Goal: Task Accomplishment & Management: Manage account settings

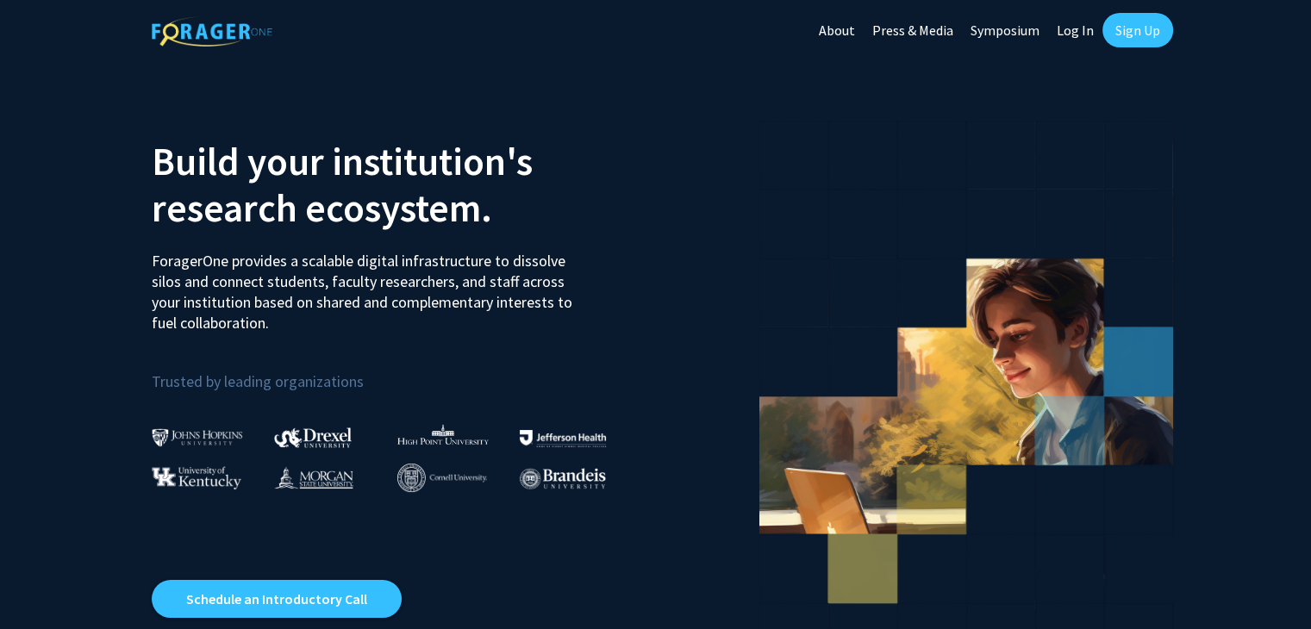
click at [1070, 35] on link "Log In" at bounding box center [1075, 30] width 54 height 60
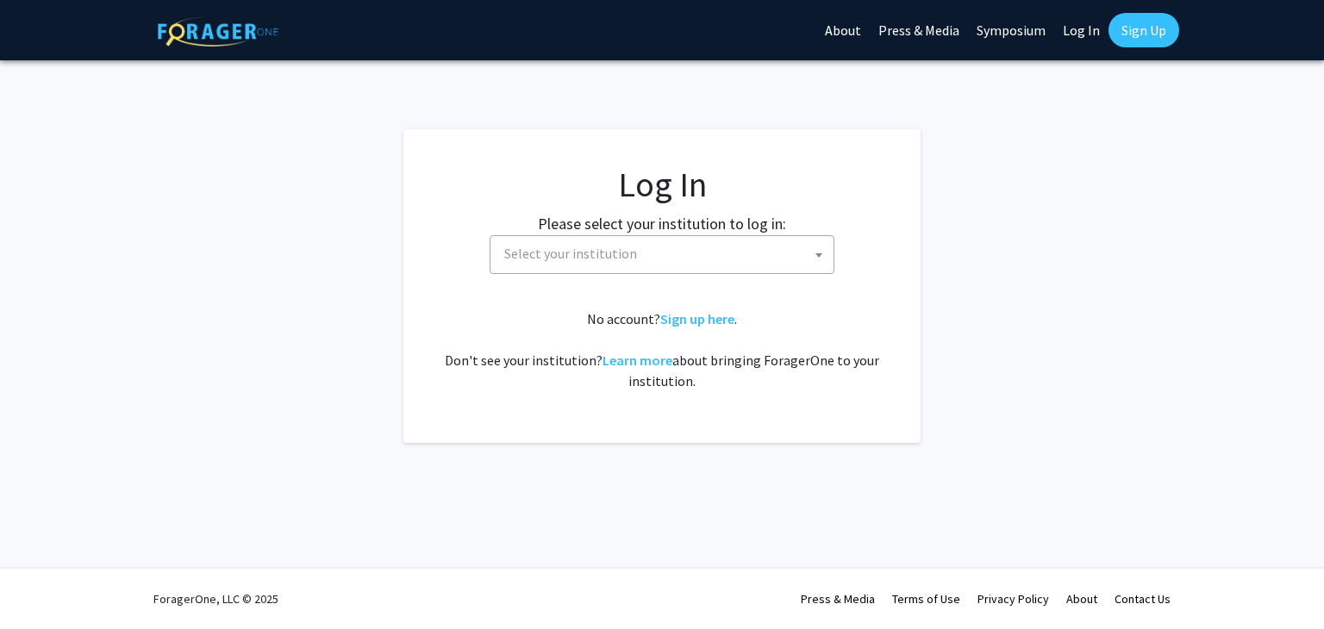
click at [648, 251] on span "Select your institution" at bounding box center [665, 253] width 336 height 35
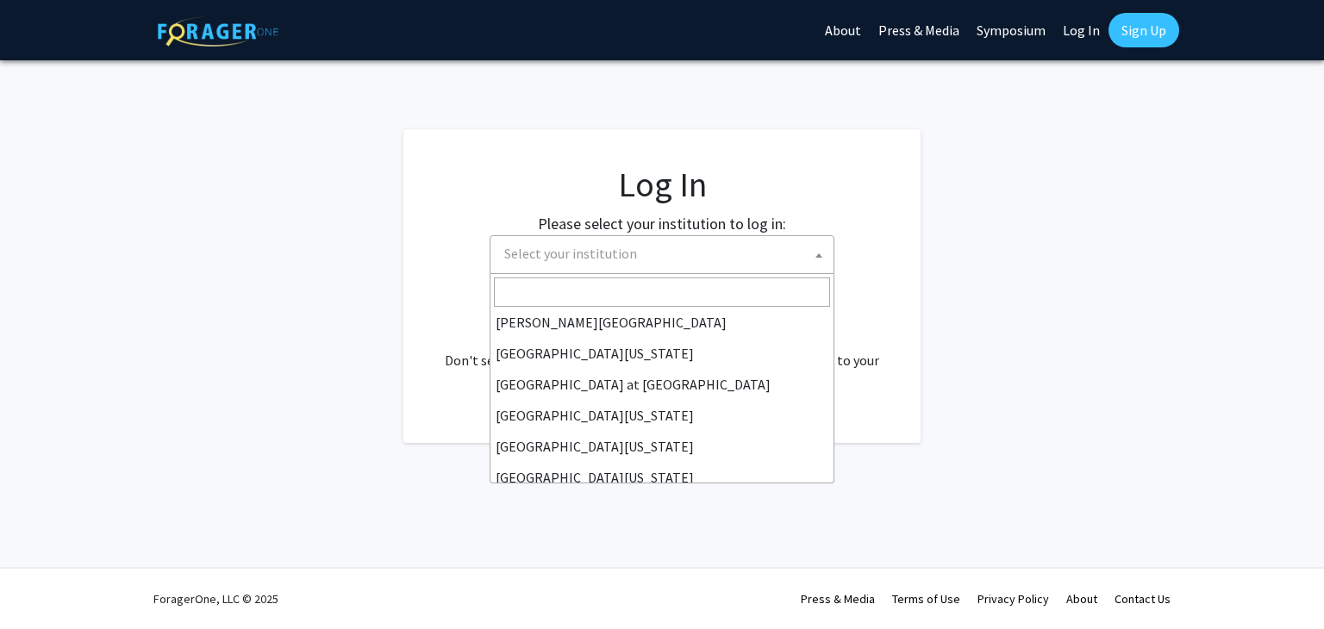
scroll to position [603, 0]
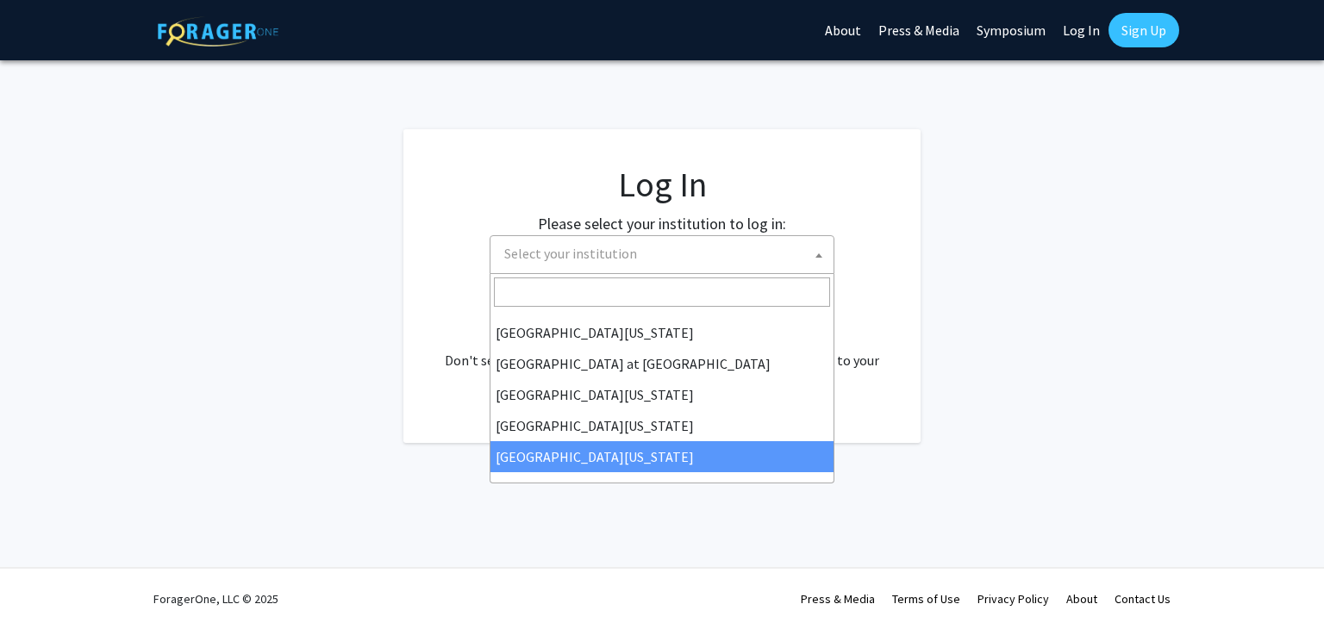
select select "33"
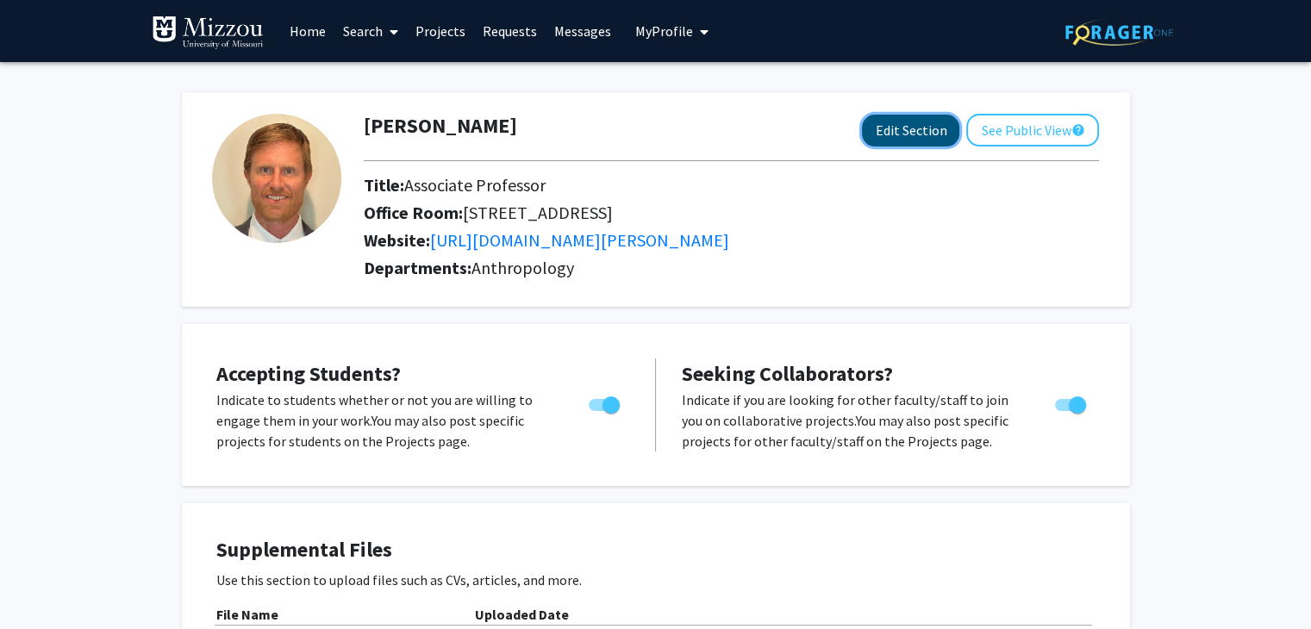
click at [924, 129] on button "Edit Section" at bounding box center [910, 131] width 97 height 32
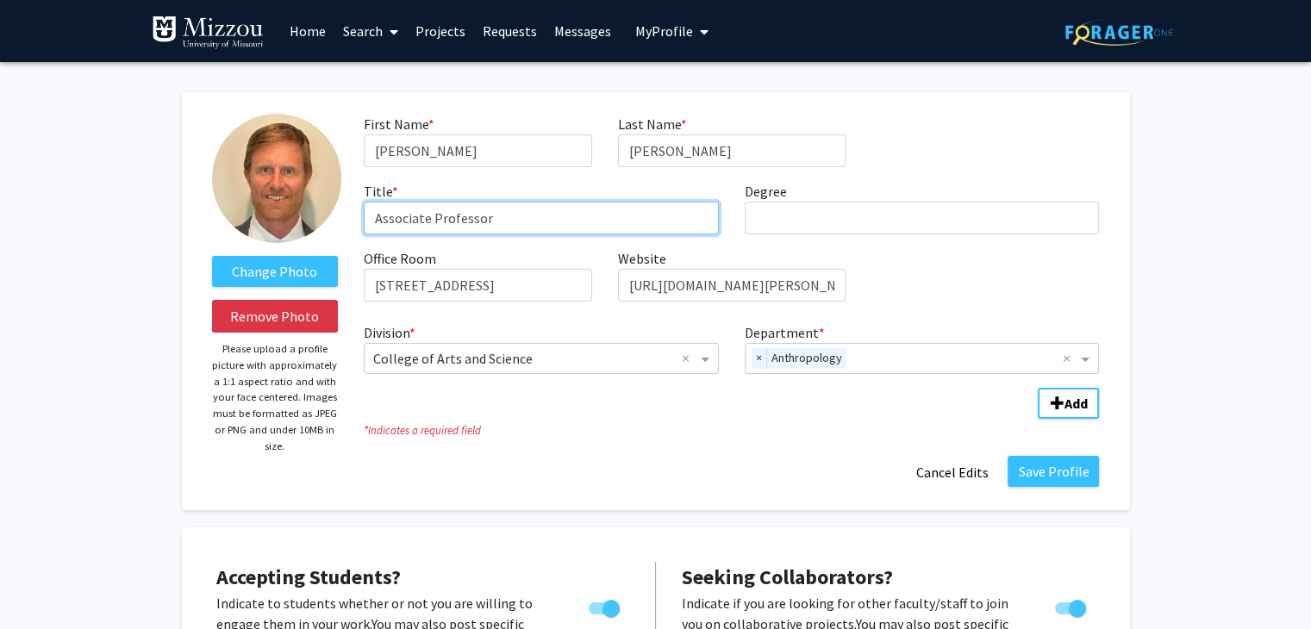
click at [401, 224] on input "Associate Professor" at bounding box center [541, 218] width 355 height 33
type input "Professor"
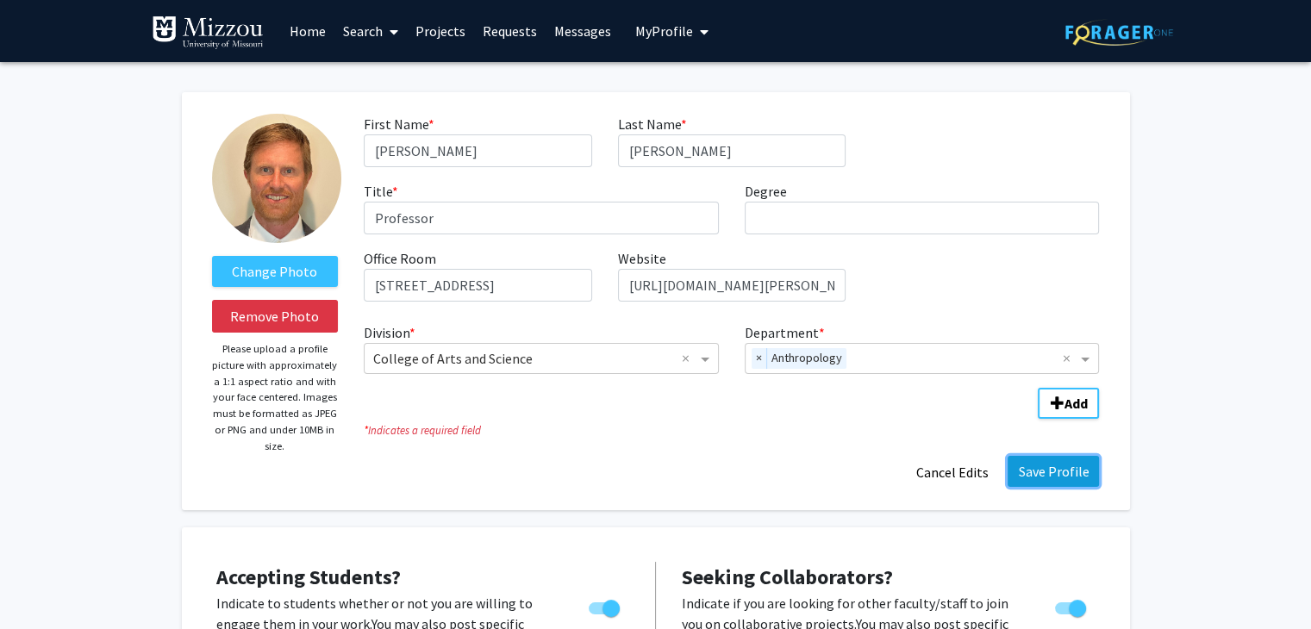
click at [1037, 470] on button "Save Profile" at bounding box center [1052, 471] width 91 height 31
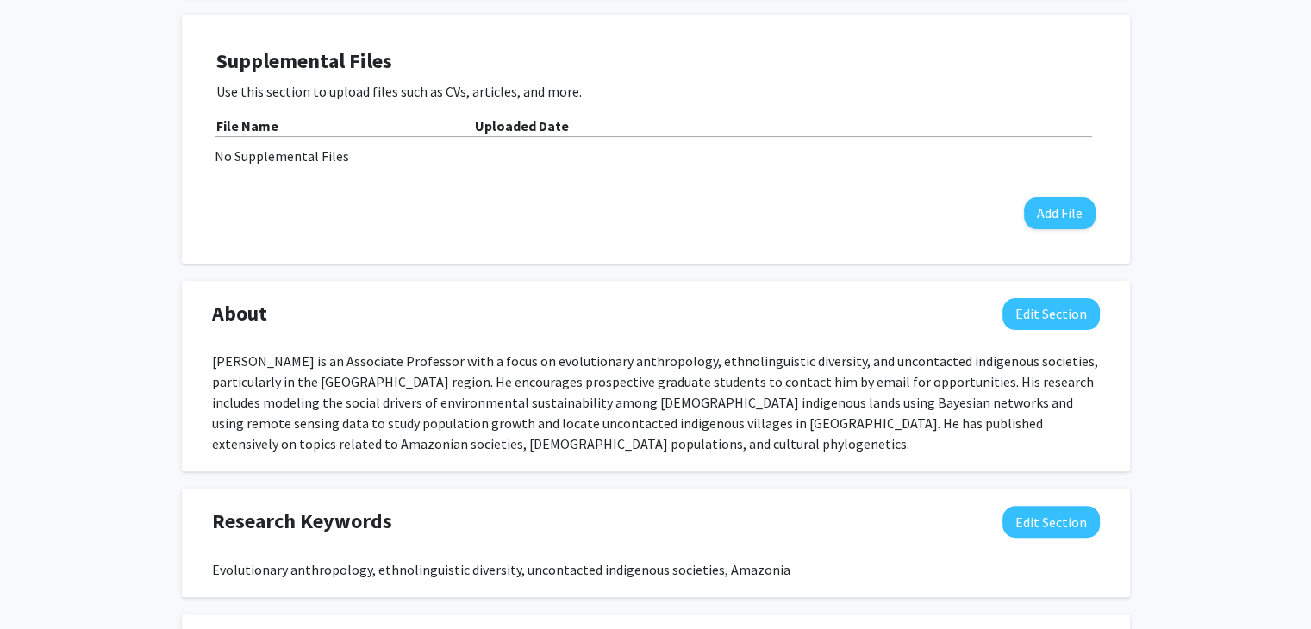
scroll to position [512, 0]
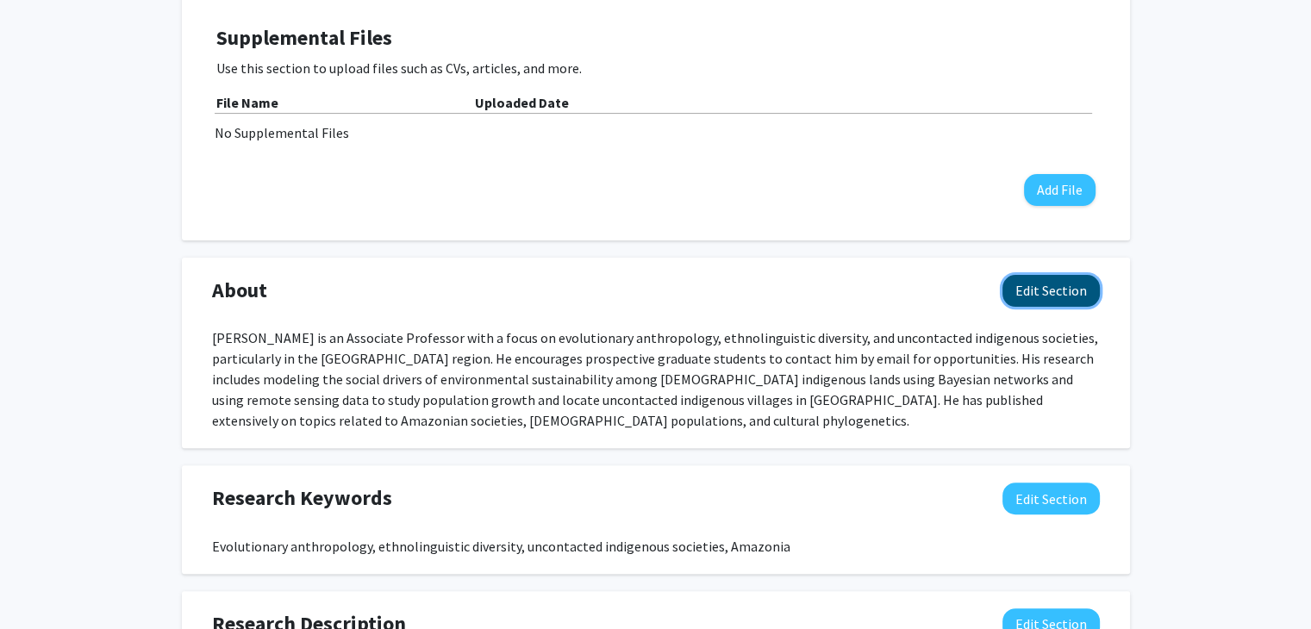
click at [1064, 283] on button "Edit Section" at bounding box center [1050, 291] width 97 height 32
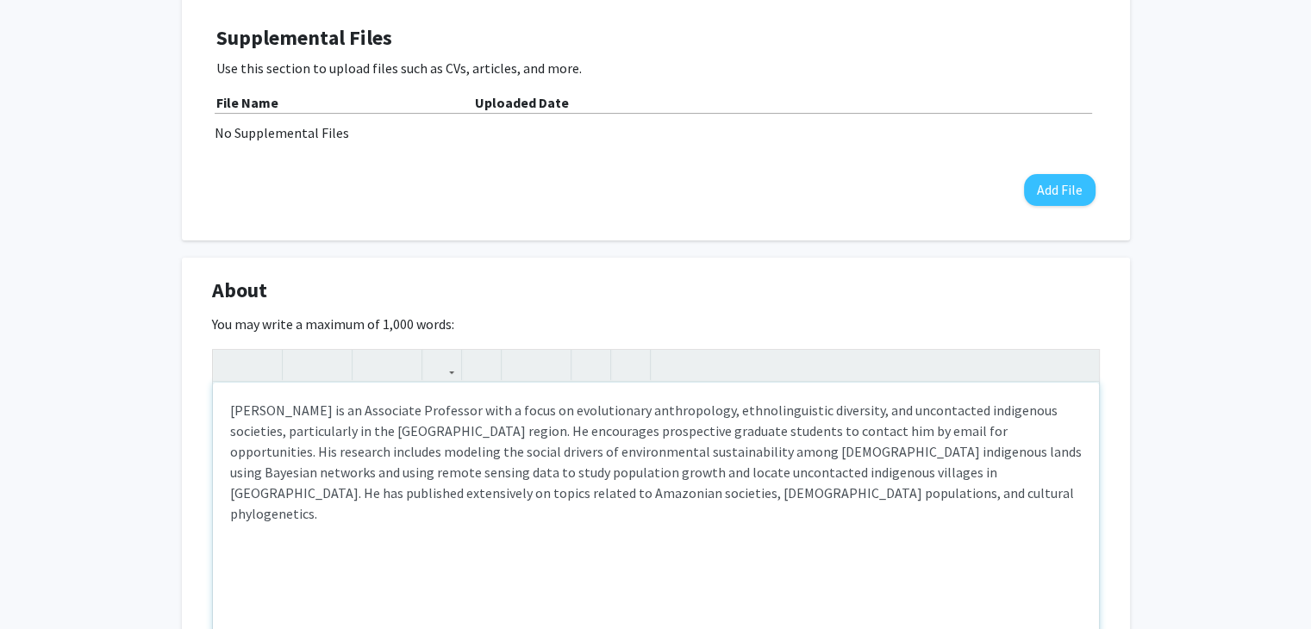
click at [348, 413] on div "Rob Walker is an Associate Professor with a focus on evolutionary anthropology,…" at bounding box center [656, 512] width 886 height 259
type textarea "Rob Walker research focuses on evolutionary anthropology, ethnolinguistic diver…"
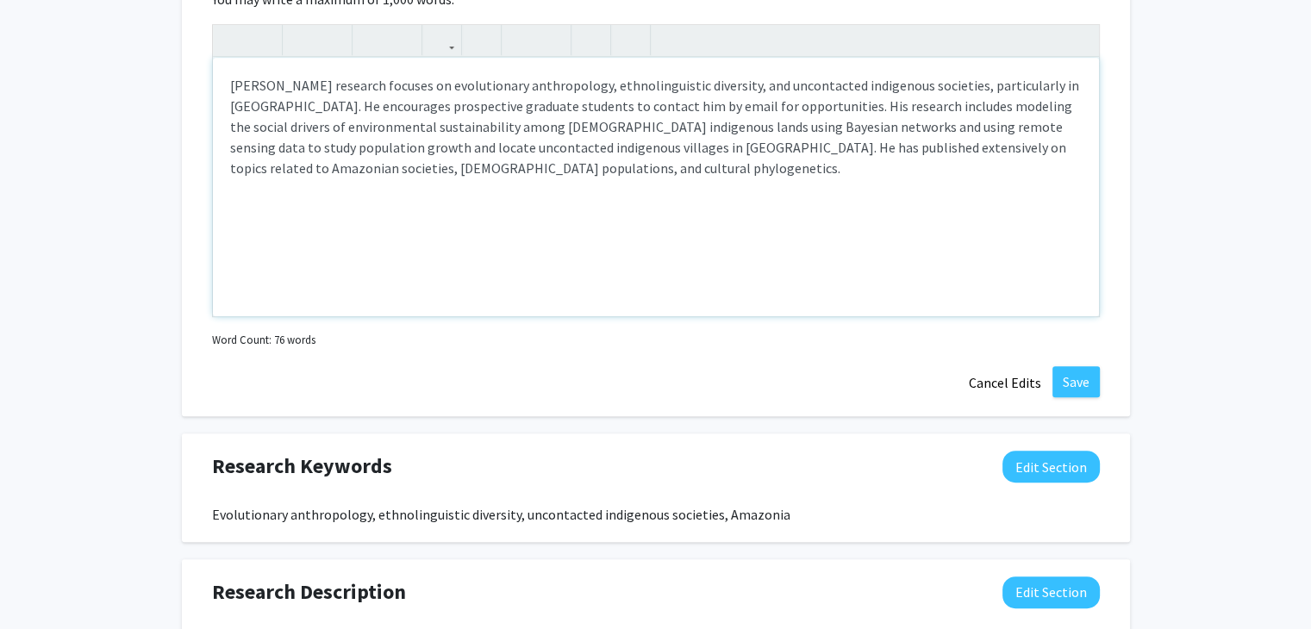
scroll to position [893, 0]
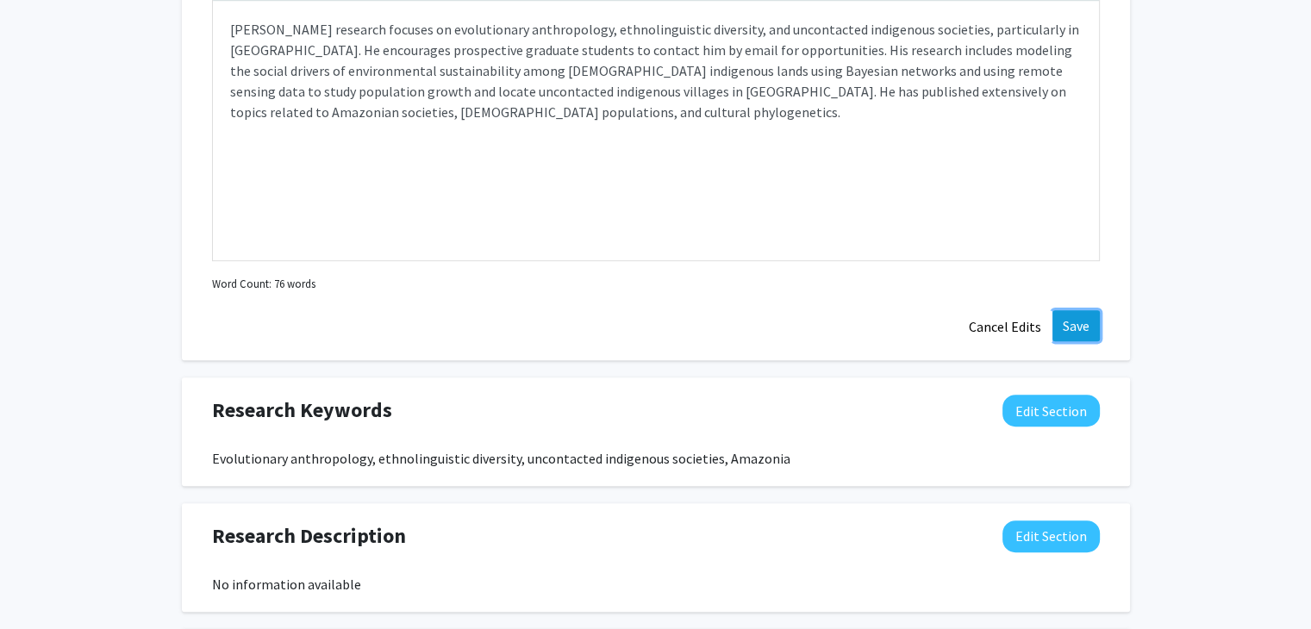
click at [1084, 325] on button "Save" at bounding box center [1075, 325] width 47 height 31
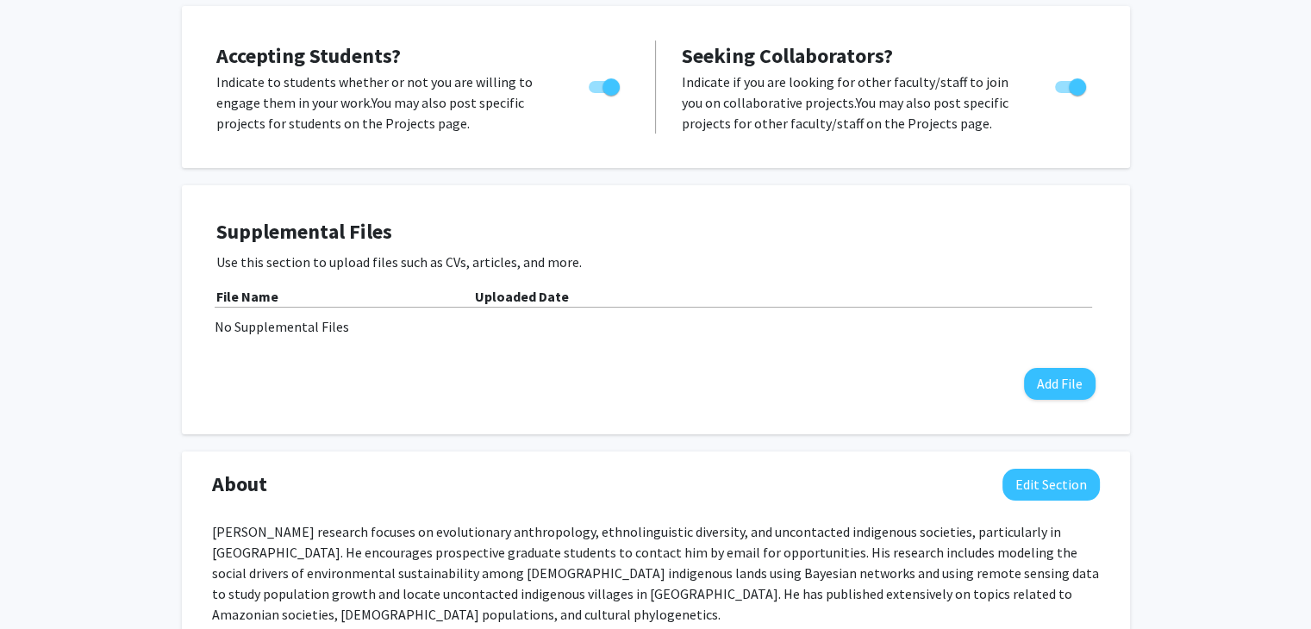
scroll to position [0, 0]
